Goal: Task Accomplishment & Management: Manage account settings

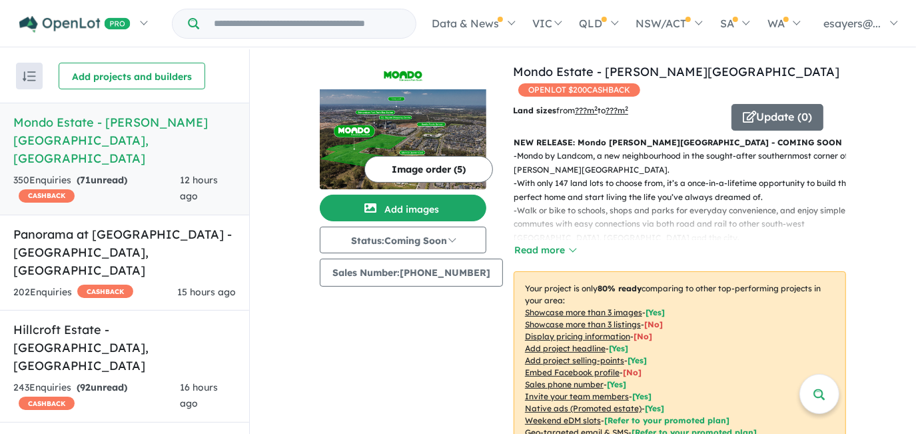
scroll to position [363, 0]
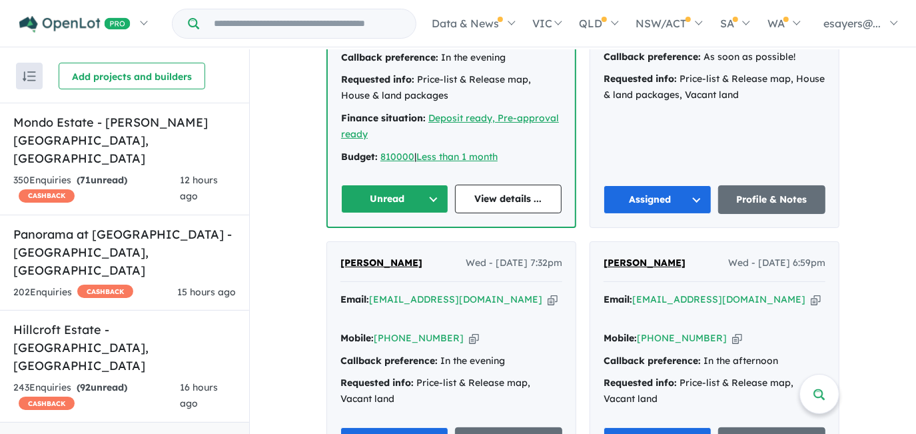
scroll to position [1025, 0]
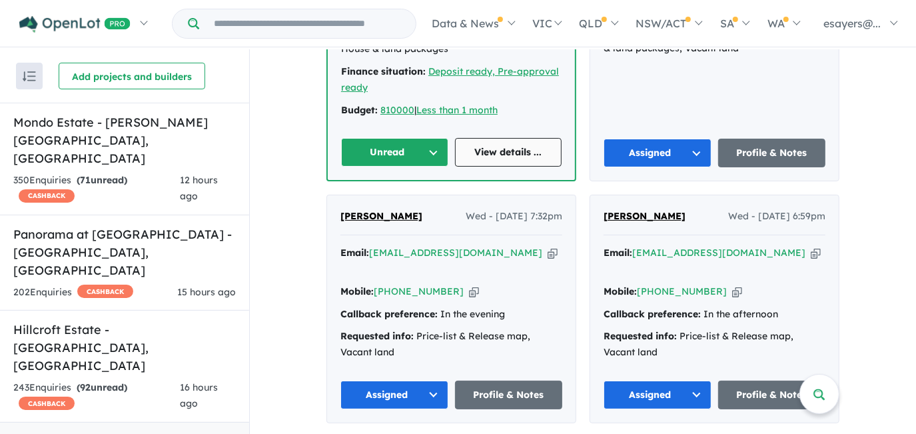
click at [487, 138] on link "View details ..." at bounding box center [508, 152] width 107 height 29
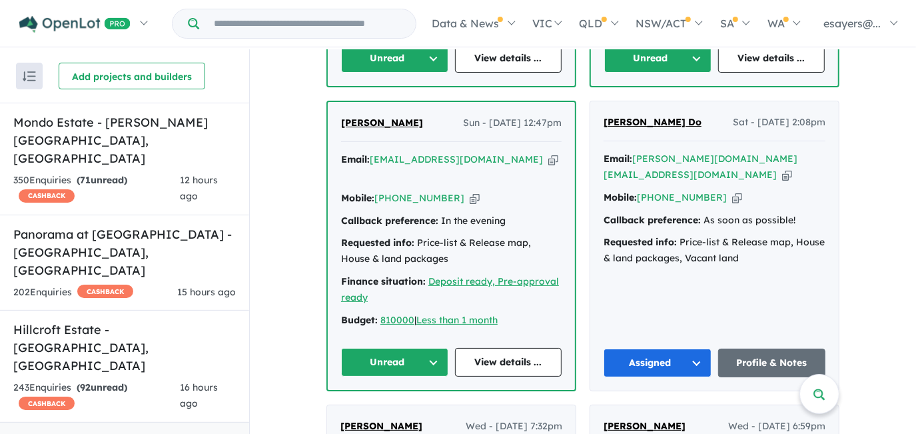
scroll to position [843, 0]
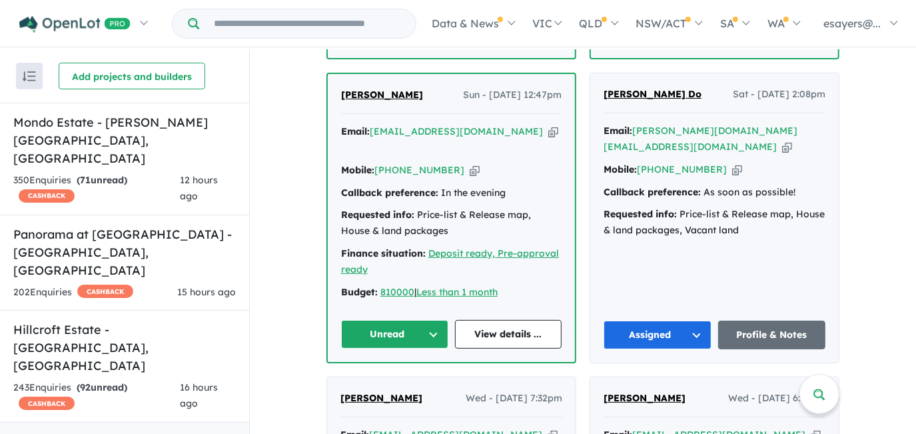
click at [398, 320] on button "Unread" at bounding box center [394, 334] width 107 height 29
click at [403, 381] on button "Assigned" at bounding box center [400, 396] width 116 height 31
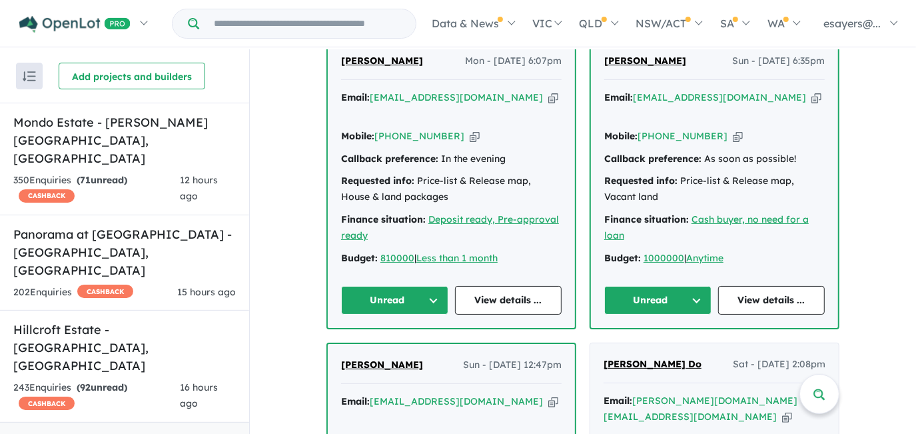
scroll to position [541, 0]
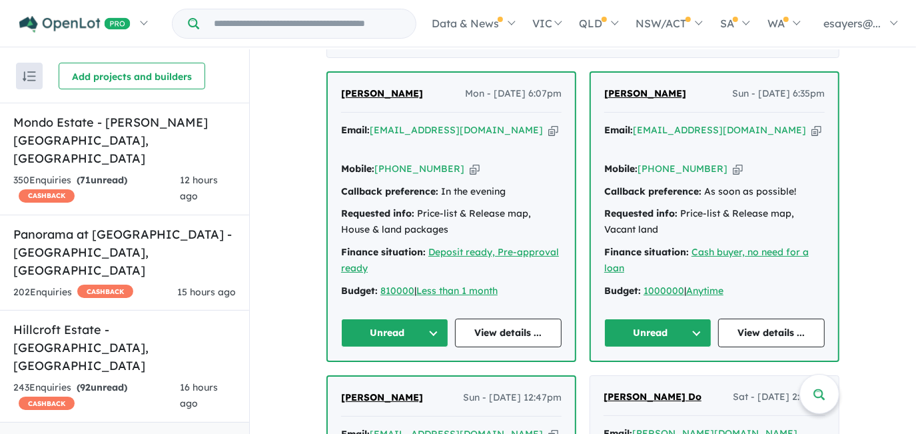
click at [380, 328] on button "Unread" at bounding box center [394, 332] width 107 height 29
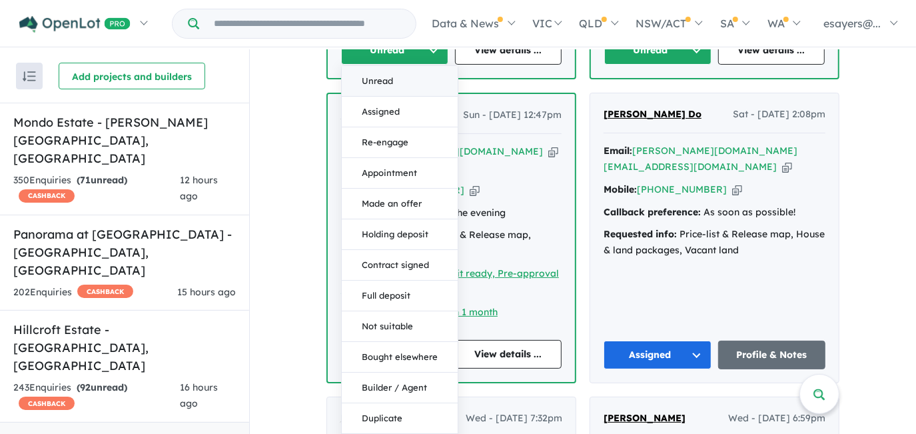
scroll to position [843, 0]
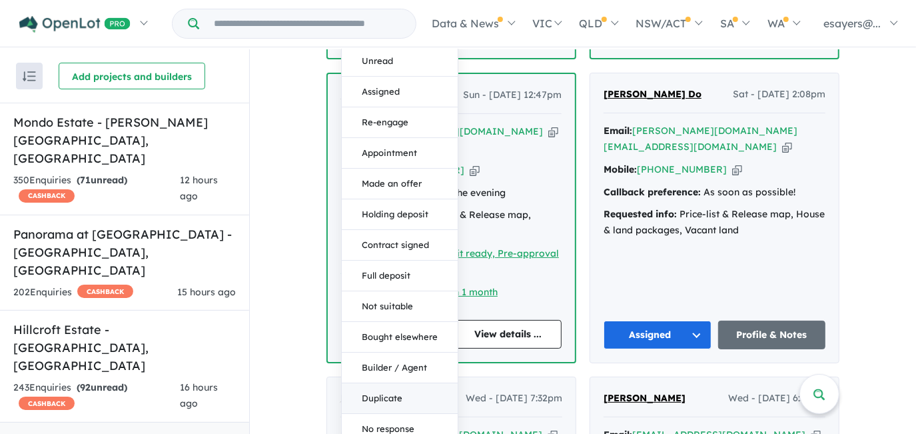
click at [390, 384] on button "Duplicate" at bounding box center [400, 399] width 116 height 31
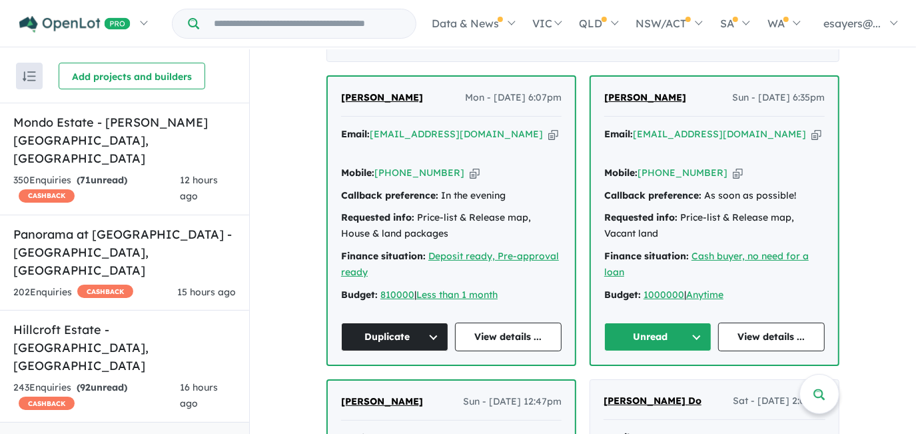
scroll to position [541, 0]
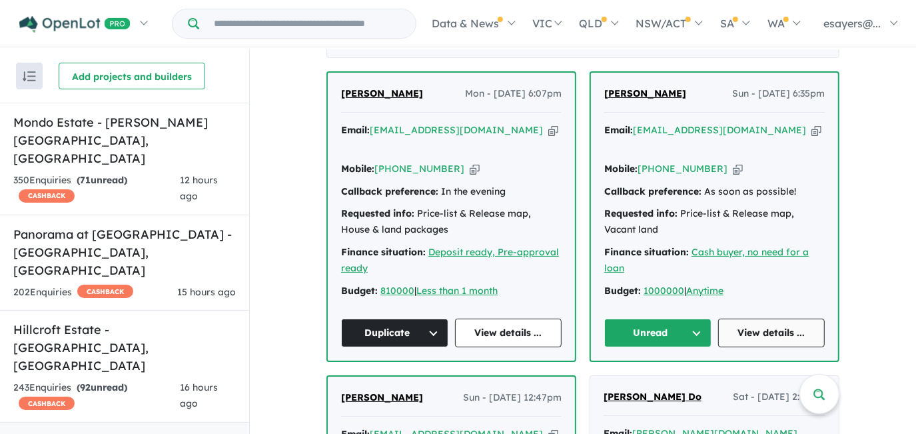
click at [753, 327] on link "View details ..." at bounding box center [771, 332] width 107 height 29
click at [811, 137] on icon "button" at bounding box center [816, 130] width 10 height 14
click at [733, 165] on icon "button" at bounding box center [738, 169] width 10 height 14
click at [673, 321] on button "Unread" at bounding box center [657, 332] width 107 height 29
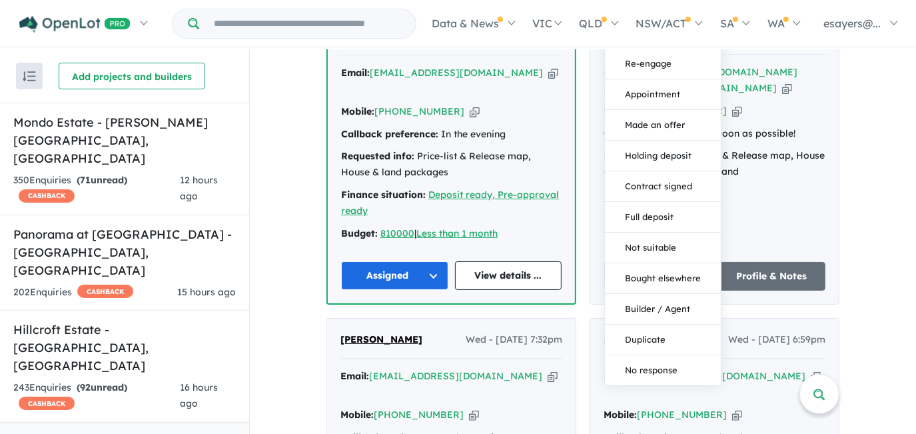
scroll to position [904, 0]
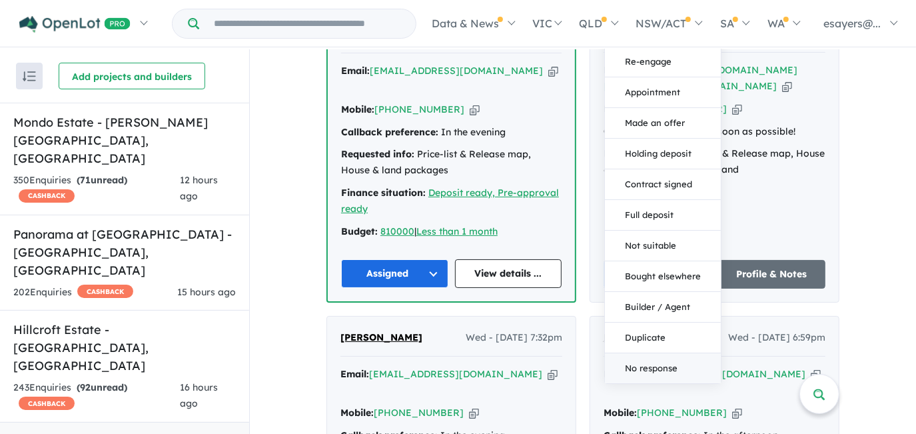
click at [672, 359] on button "No response" at bounding box center [663, 369] width 116 height 30
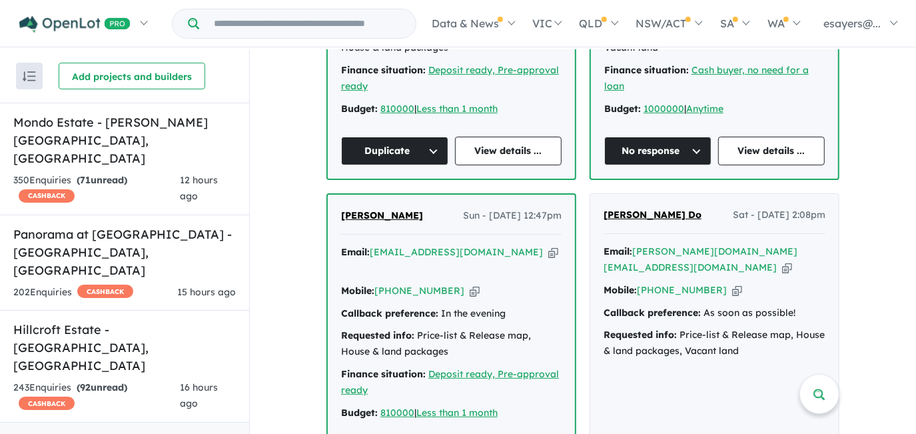
scroll to position [662, 0]
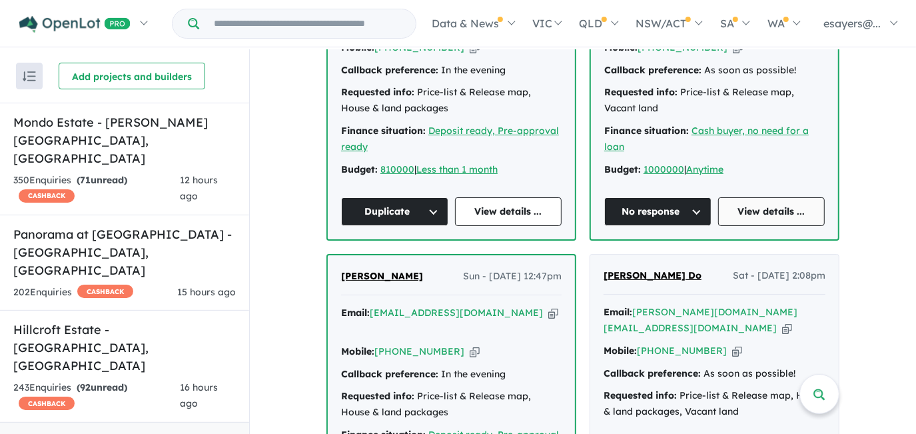
click at [751, 200] on link "View details ..." at bounding box center [771, 211] width 107 height 29
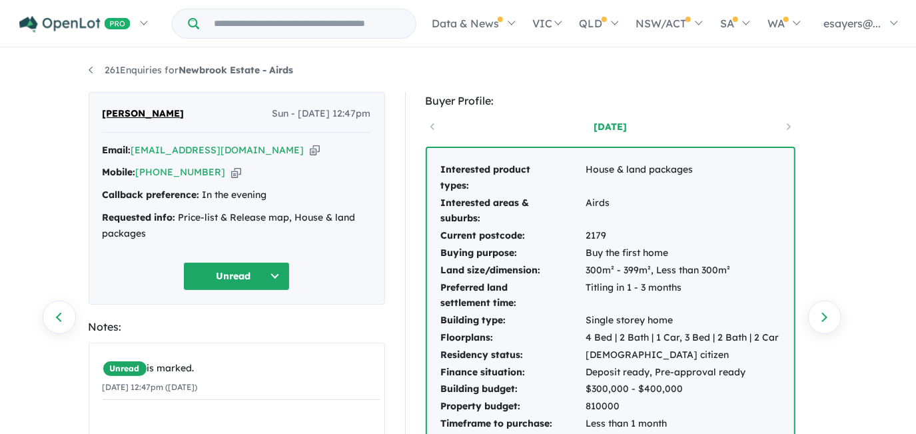
click at [310, 151] on icon "button" at bounding box center [315, 150] width 10 height 14
click at [310, 150] on icon "button" at bounding box center [315, 150] width 10 height 14
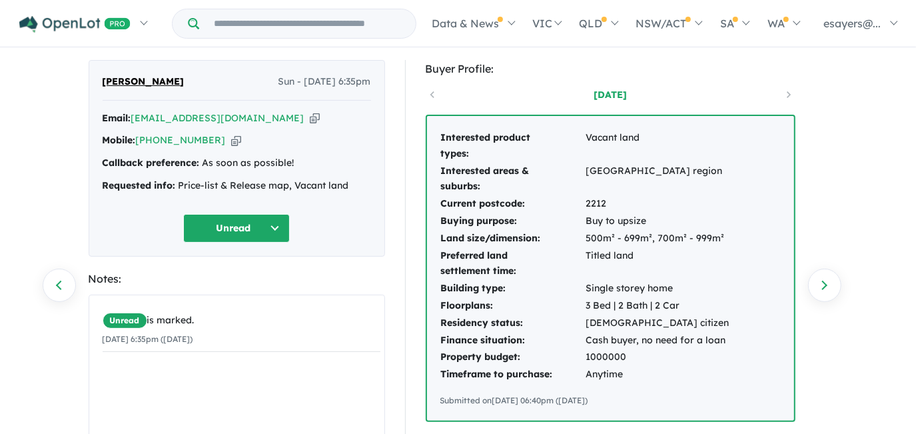
scroll to position [60, 0]
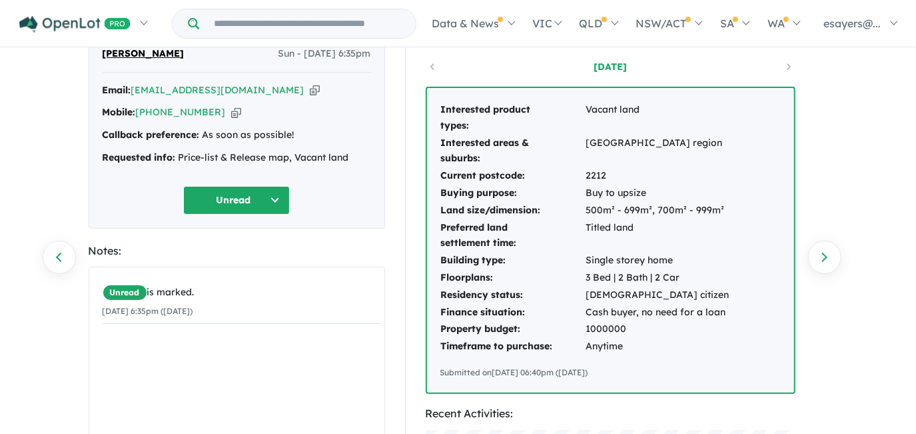
click at [310, 89] on icon "button" at bounding box center [315, 90] width 10 height 14
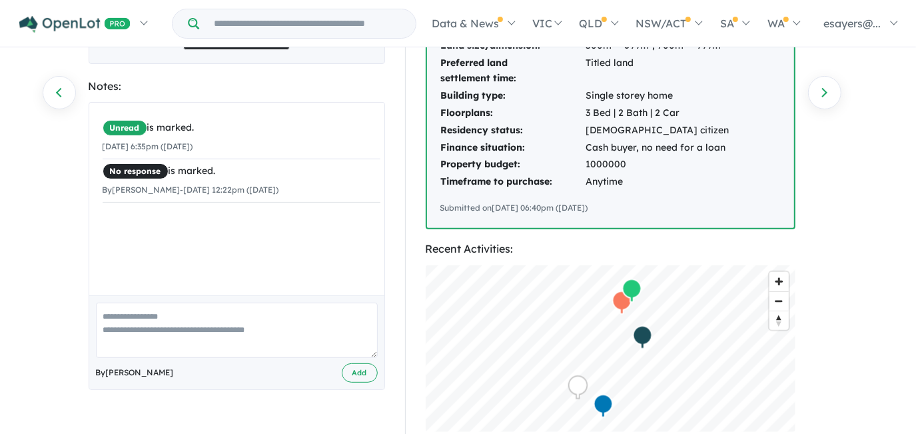
scroll to position [242, 0]
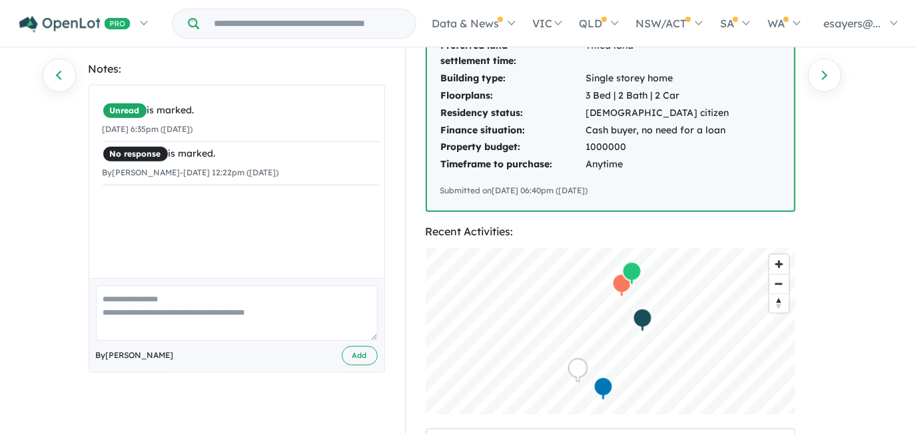
click at [209, 315] on textarea at bounding box center [237, 312] width 282 height 55
type textarea "*"
click at [121, 299] on textarea "**********" at bounding box center [237, 312] width 282 height 55
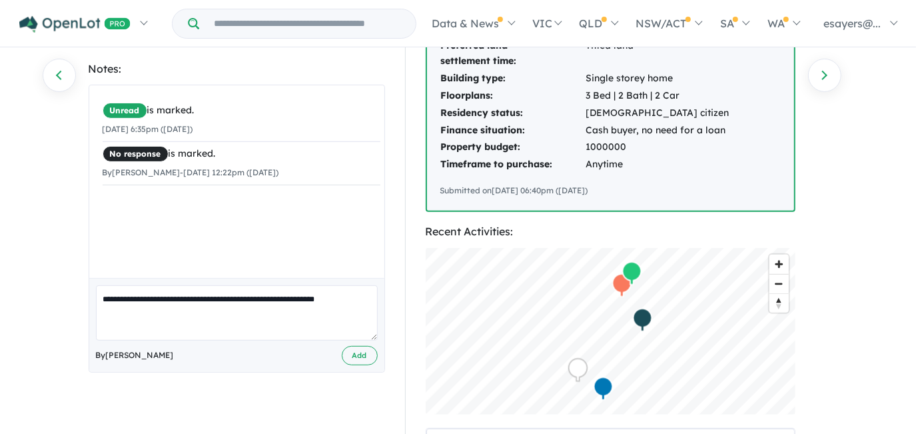
click at [367, 297] on textarea "**********" at bounding box center [237, 312] width 282 height 55
type textarea "**********"
click at [350, 354] on button "Add" at bounding box center [360, 355] width 36 height 19
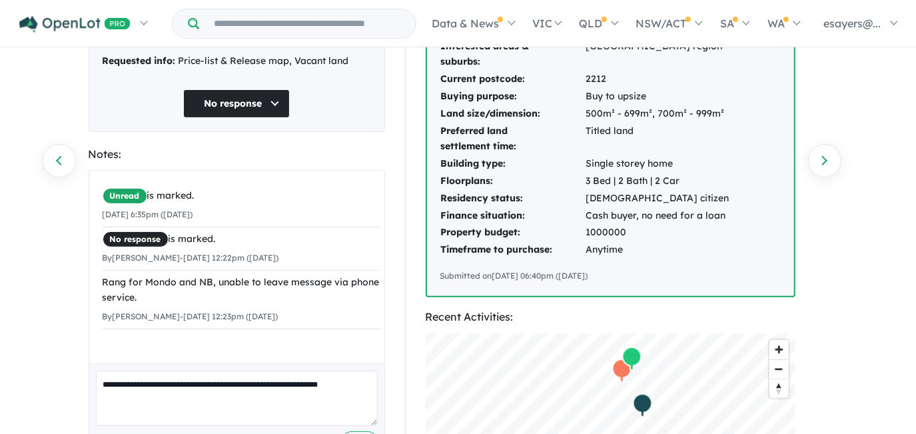
scroll to position [0, 0]
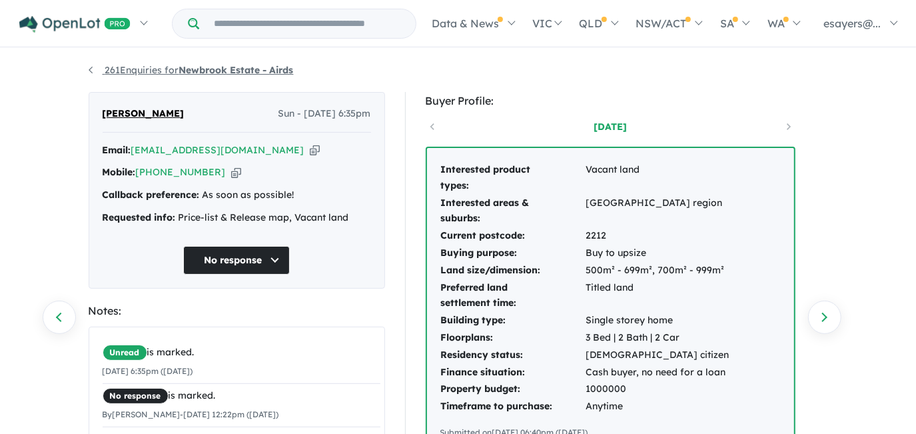
click at [89, 70] on link "261 Enquiries for Newbrook Estate - Airds" at bounding box center [191, 70] width 205 height 12
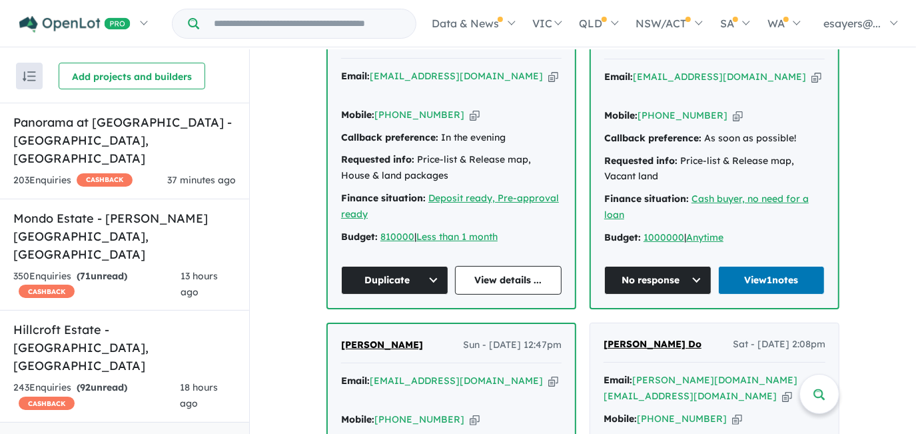
scroll to position [726, 0]
